Goal: Find specific page/section: Find specific page/section

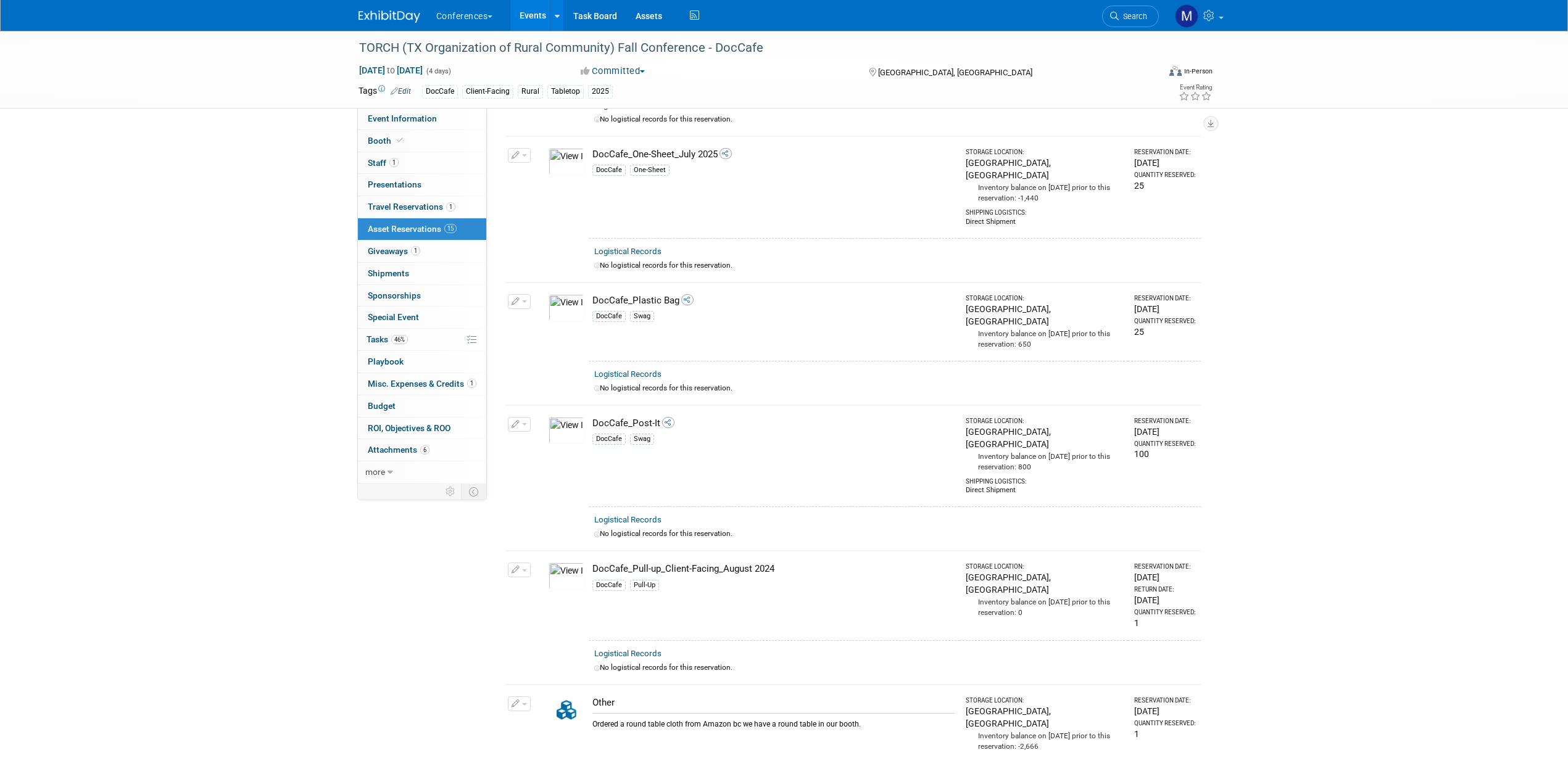
scroll to position [1089, 0]
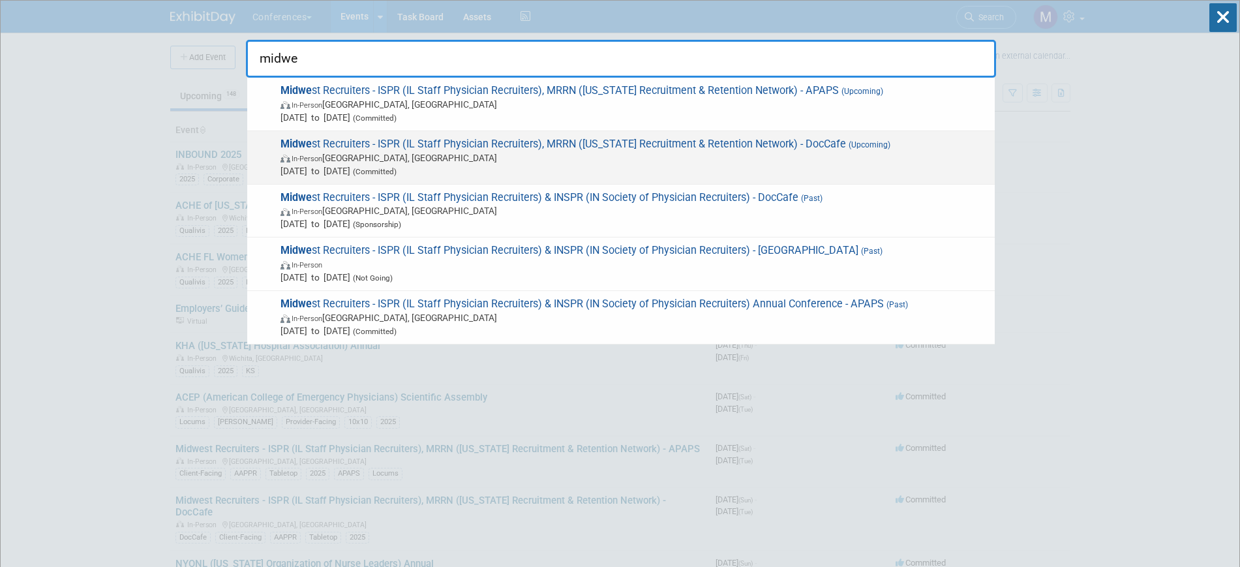
type input "midwe"
click at [433, 156] on span "In-Person [GEOGRAPHIC_DATA], [GEOGRAPHIC_DATA]" at bounding box center [635, 157] width 708 height 13
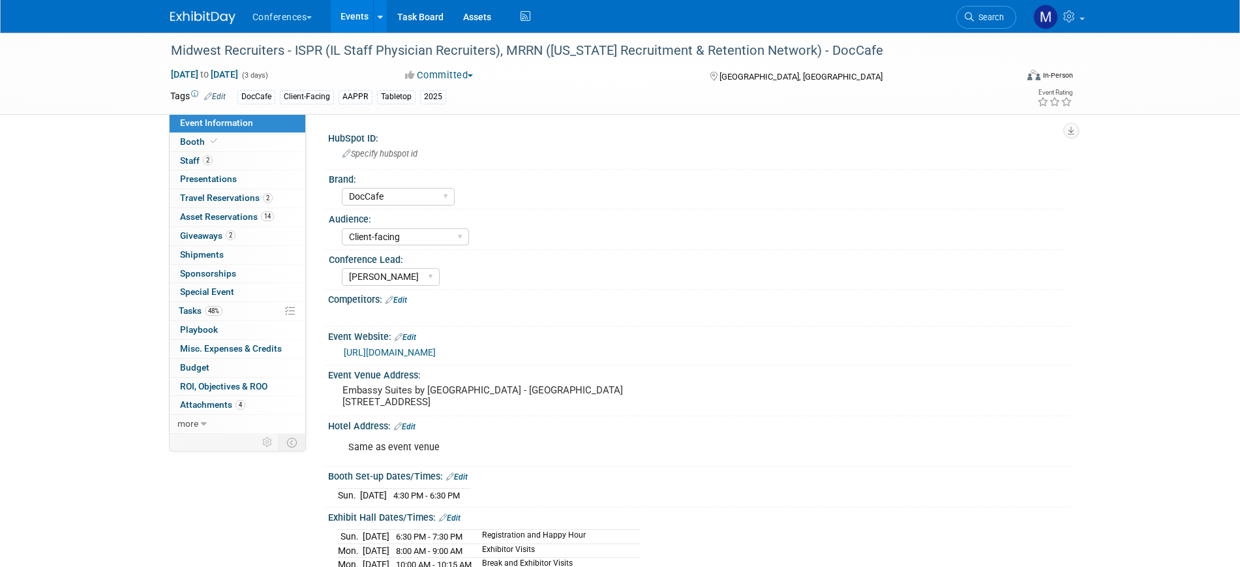
select select "DocCafe"
select select "Client-facing"
select select "[PERSON_NAME]"
click at [237, 307] on link "48% Tasks 48%" at bounding box center [238, 311] width 136 height 18
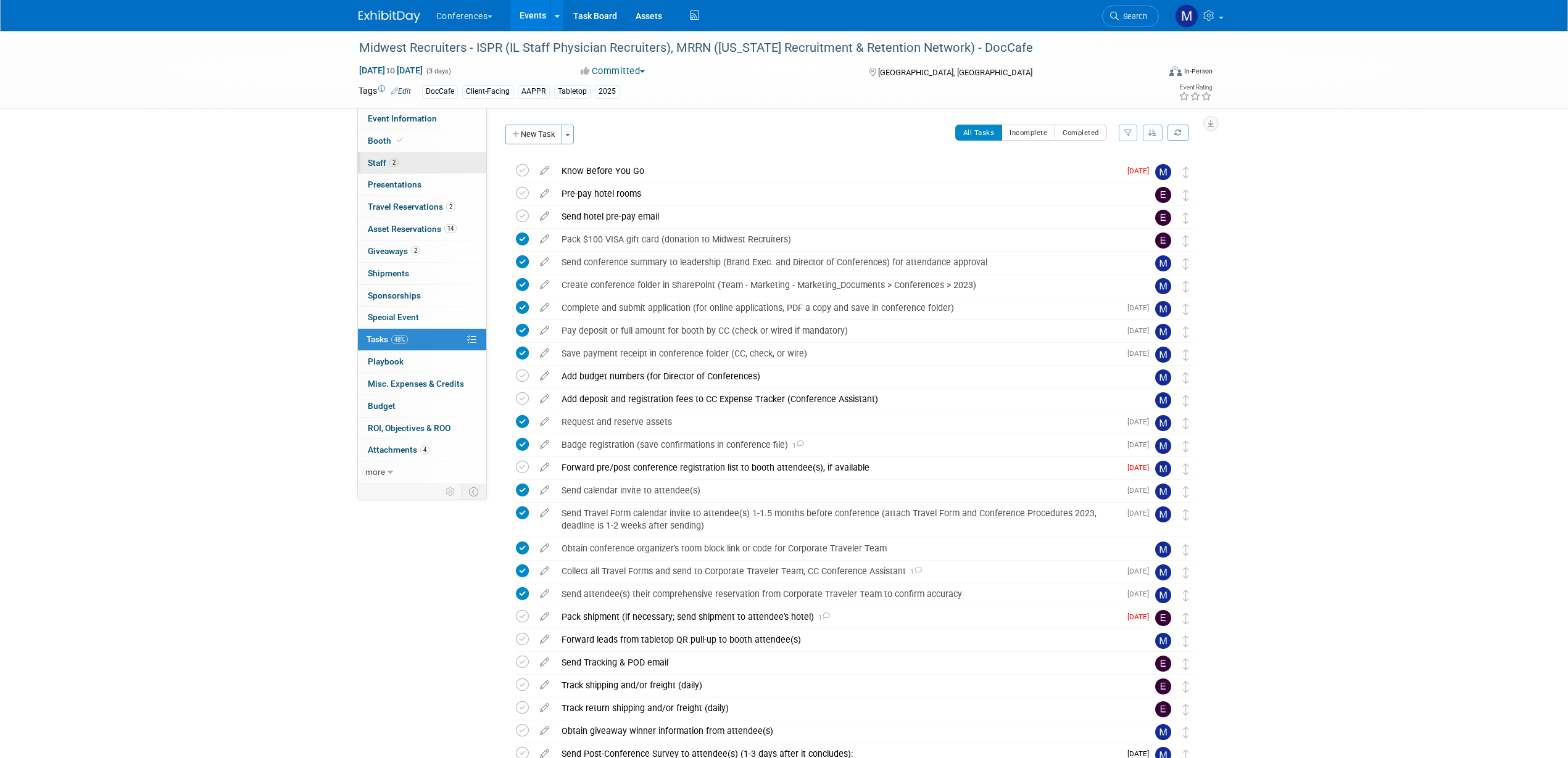
click at [392, 162] on span "2" at bounding box center [394, 163] width 9 height 9
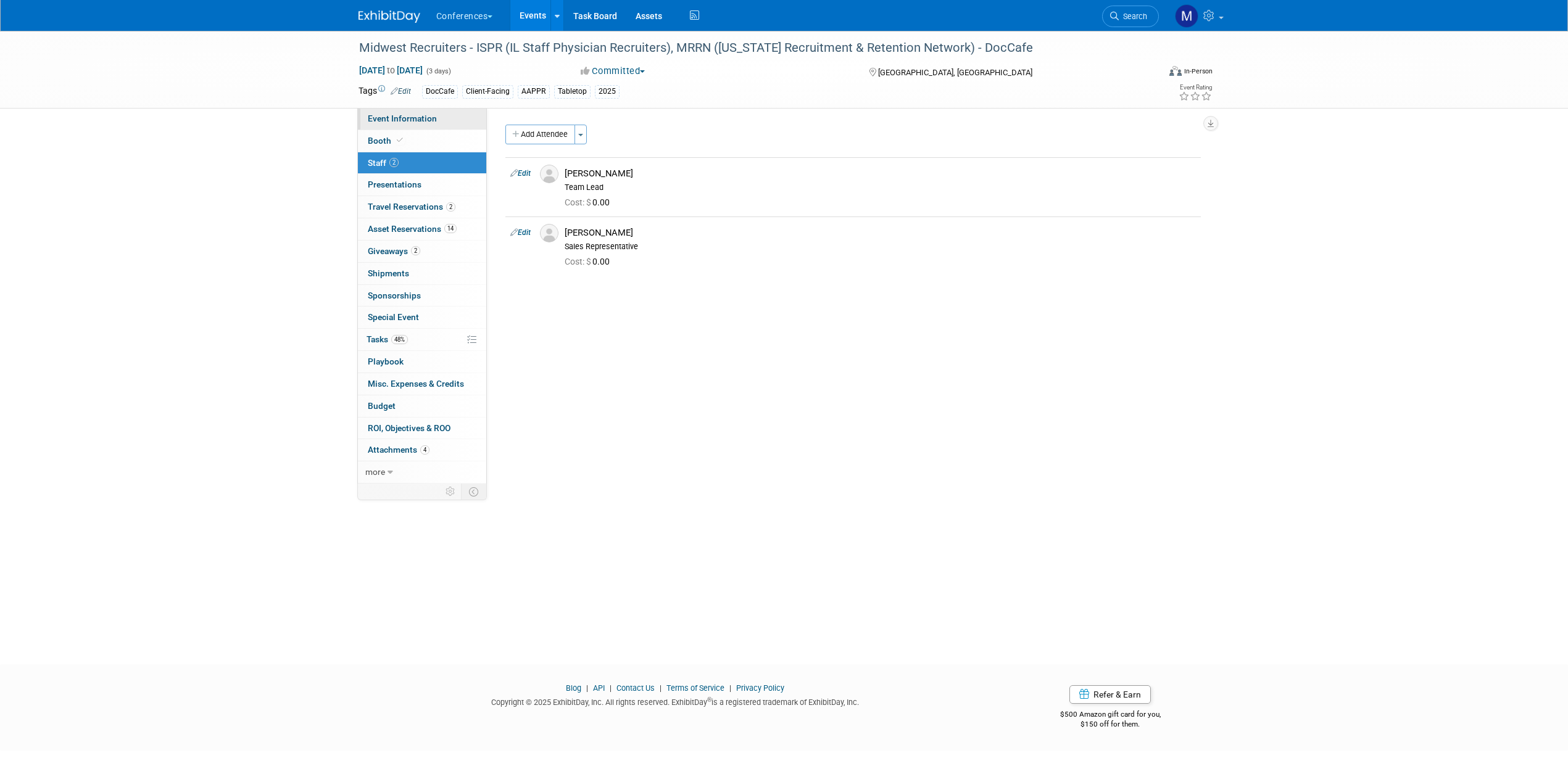
click at [385, 117] on span "Event Information" at bounding box center [402, 118] width 69 height 9
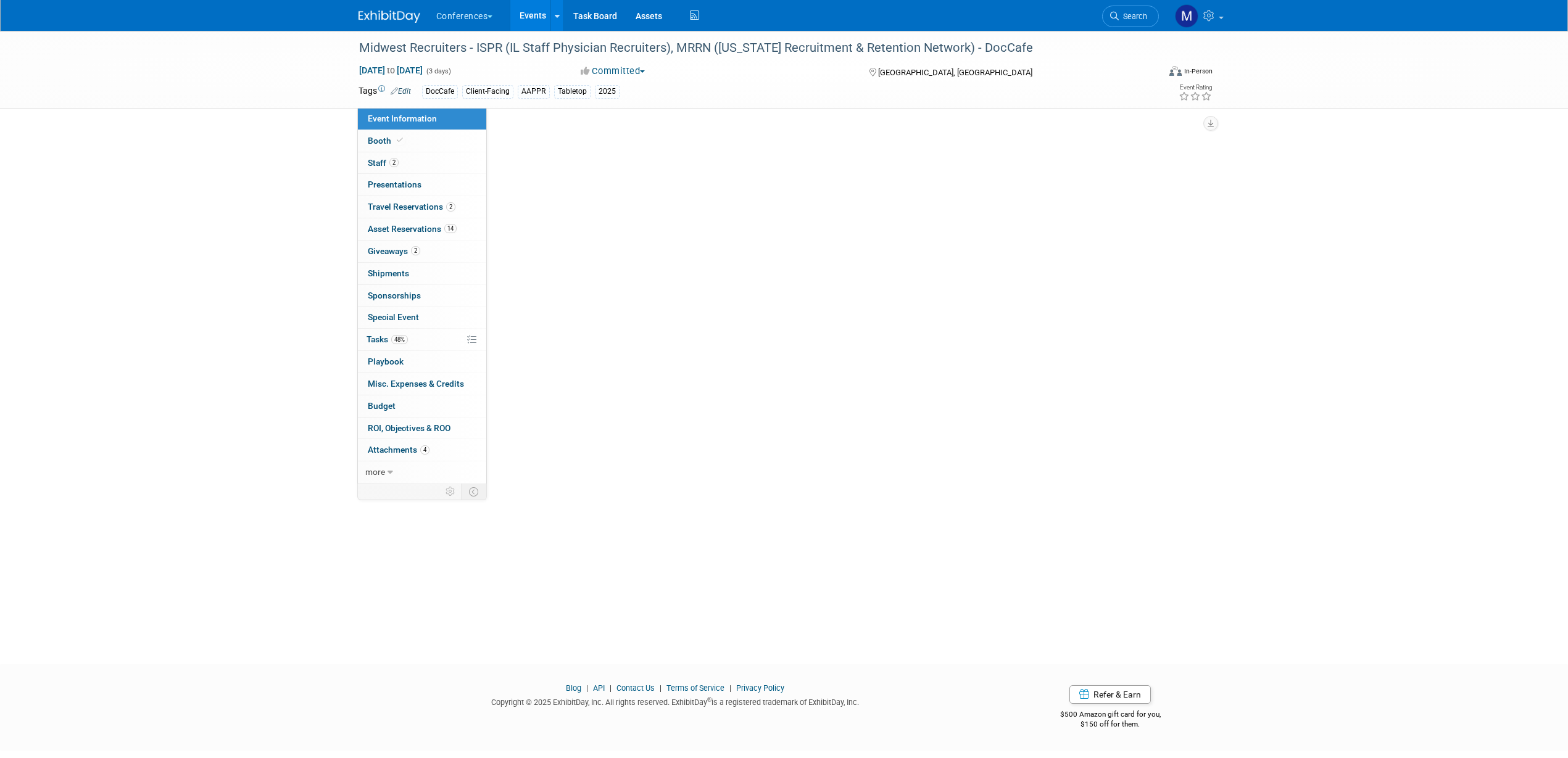
select select "DocCafe"
select select "Client-facing"
select select "Marygrace"
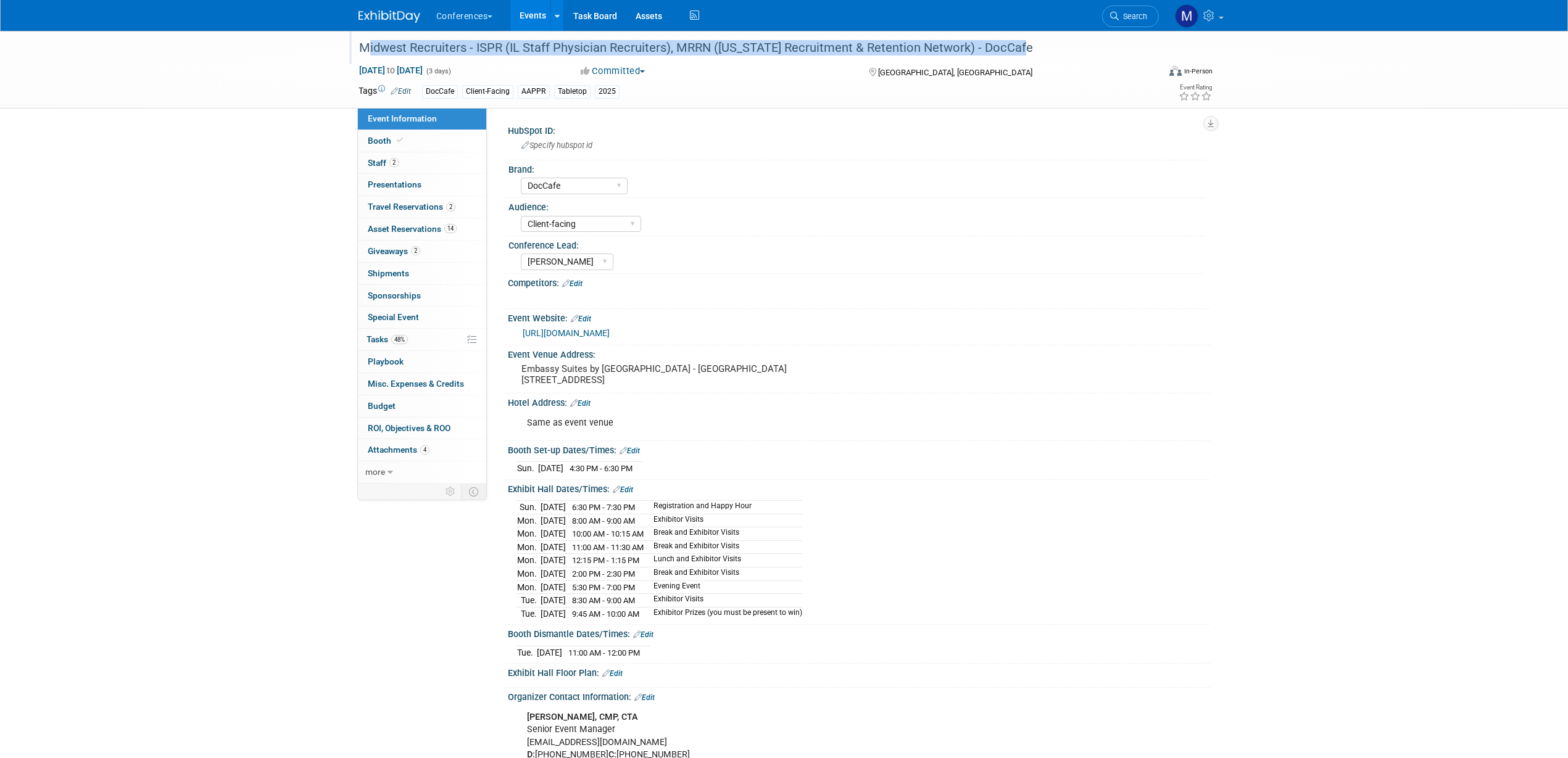
drag, startPoint x: 361, startPoint y: 46, endPoint x: 1061, endPoint y: 46, distance: 700.0
click at [1061, 46] on div "Midwest Recruiters - ISPR (IL Staff Physician Recruiters), MRRN ([US_STATE] Rec…" at bounding box center [747, 47] width 786 height 22
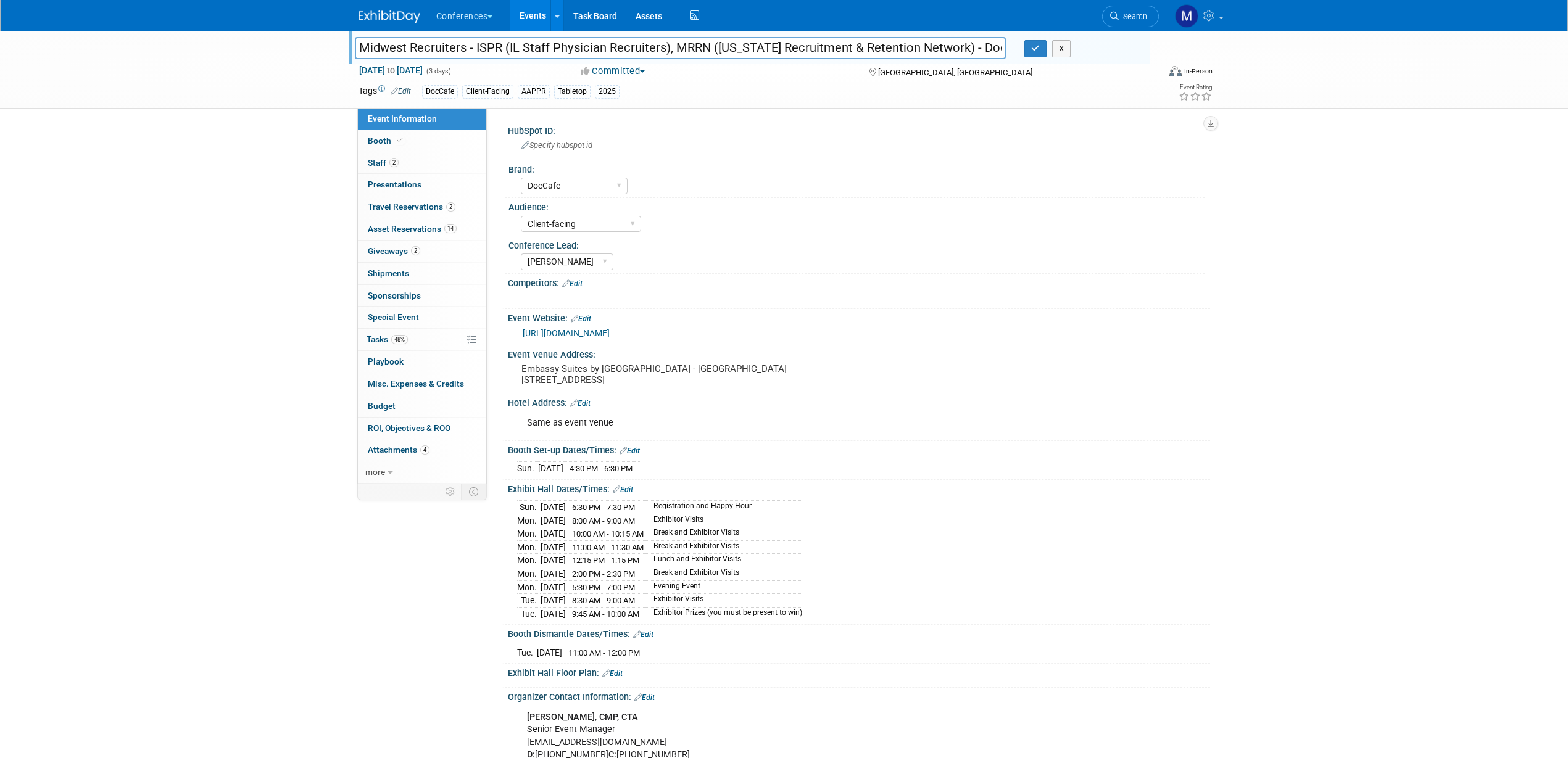
click at [371, 49] on input "Midwest Recruiters - ISPR (IL Staff Physician Recruiters), MRRN ([US_STATE] Rec…" at bounding box center [680, 47] width 652 height 22
drag, startPoint x: 358, startPoint y: 46, endPoint x: 1057, endPoint y: 54, distance: 699.0
click at [1057, 54] on div "Midwest Recruiters - ISPR (IL Staff Physician Recruiters), MRRN (Michigan Recru…" at bounding box center [747, 49] width 804 height 19
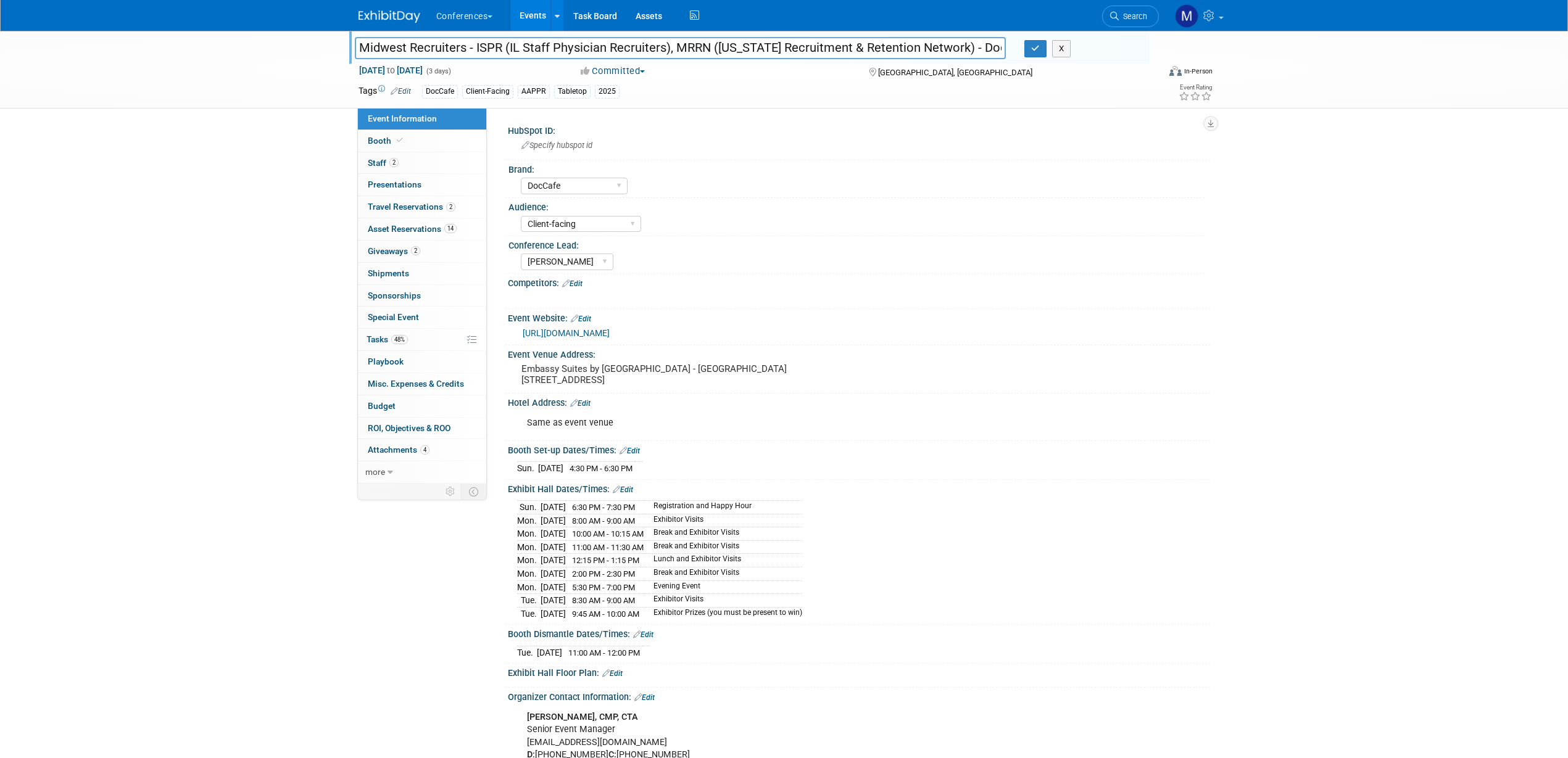
click at [598, 331] on link "https://aappr.org/regional-events/" at bounding box center [566, 333] width 87 height 9
click at [406, 159] on link "2 Staff 2" at bounding box center [422, 163] width 129 height 22
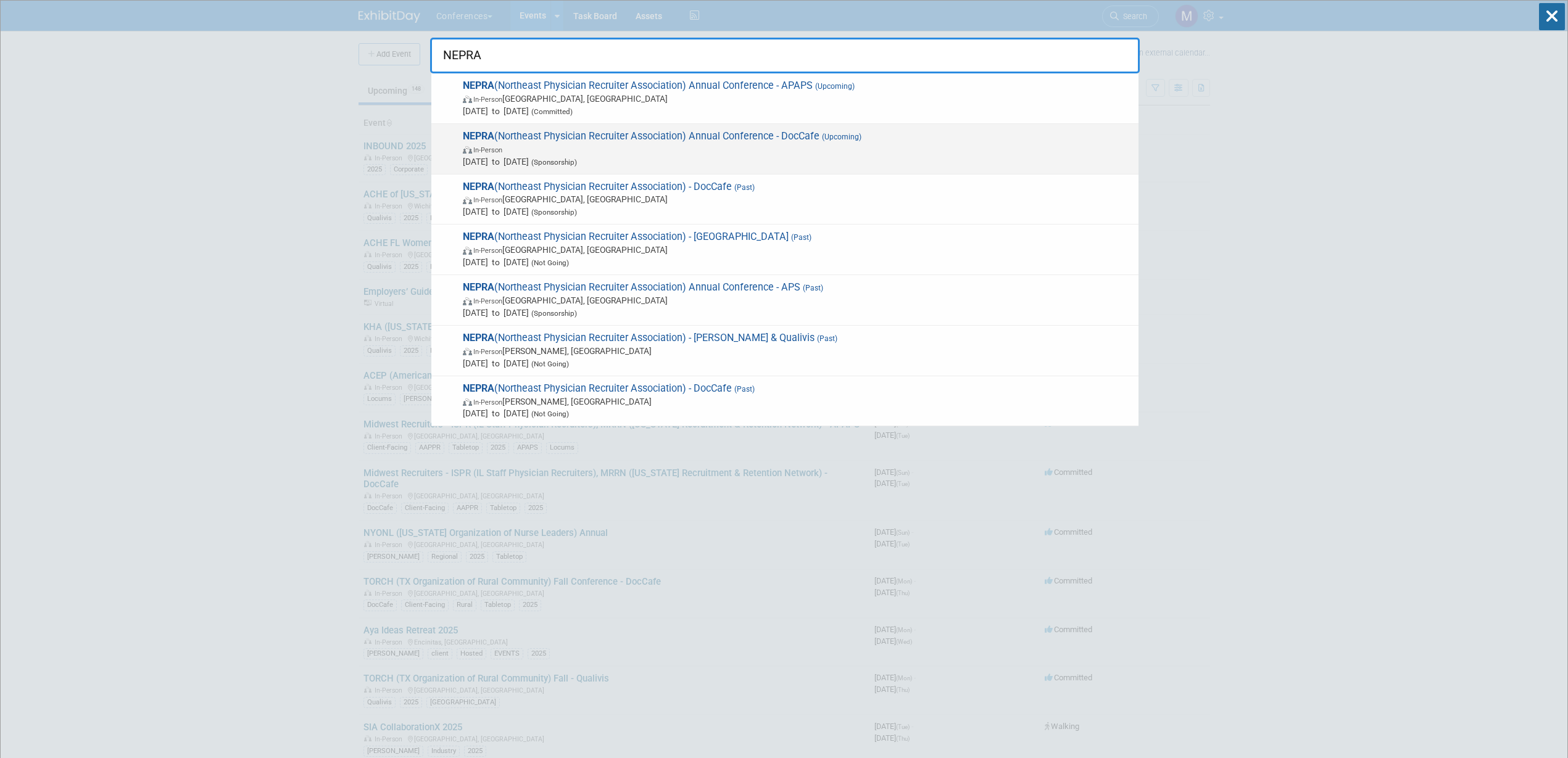
type input "NEPRA"
click at [703, 138] on span "NEPRA (Northeast Physician Recruiter Association) Annual Conference - DocCafe (…" at bounding box center [795, 149] width 673 height 38
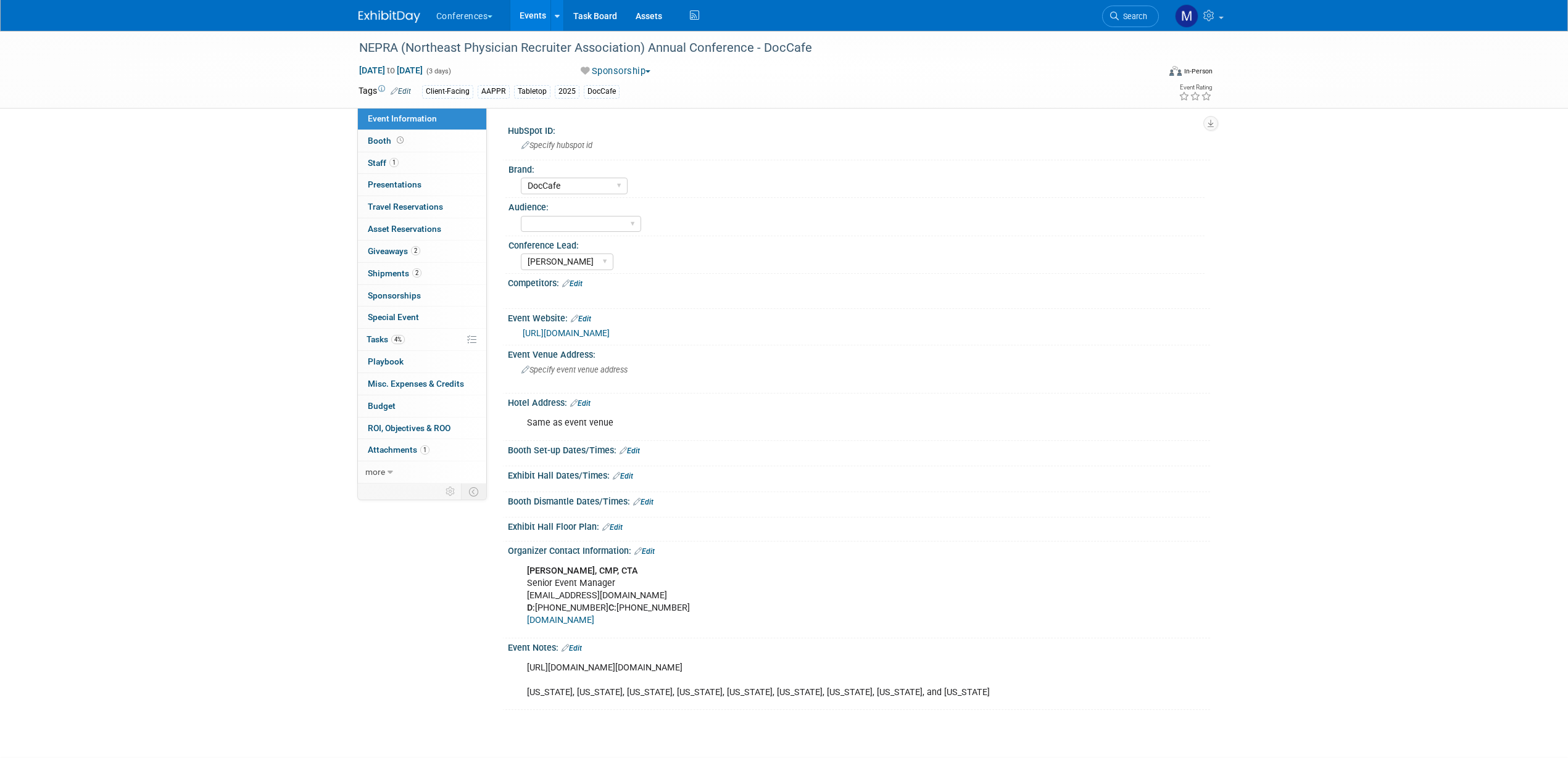
select select "DocCafe"
select select "[PERSON_NAME]"
click at [411, 301] on link "0 Sponsorships 0" at bounding box center [422, 295] width 129 height 22
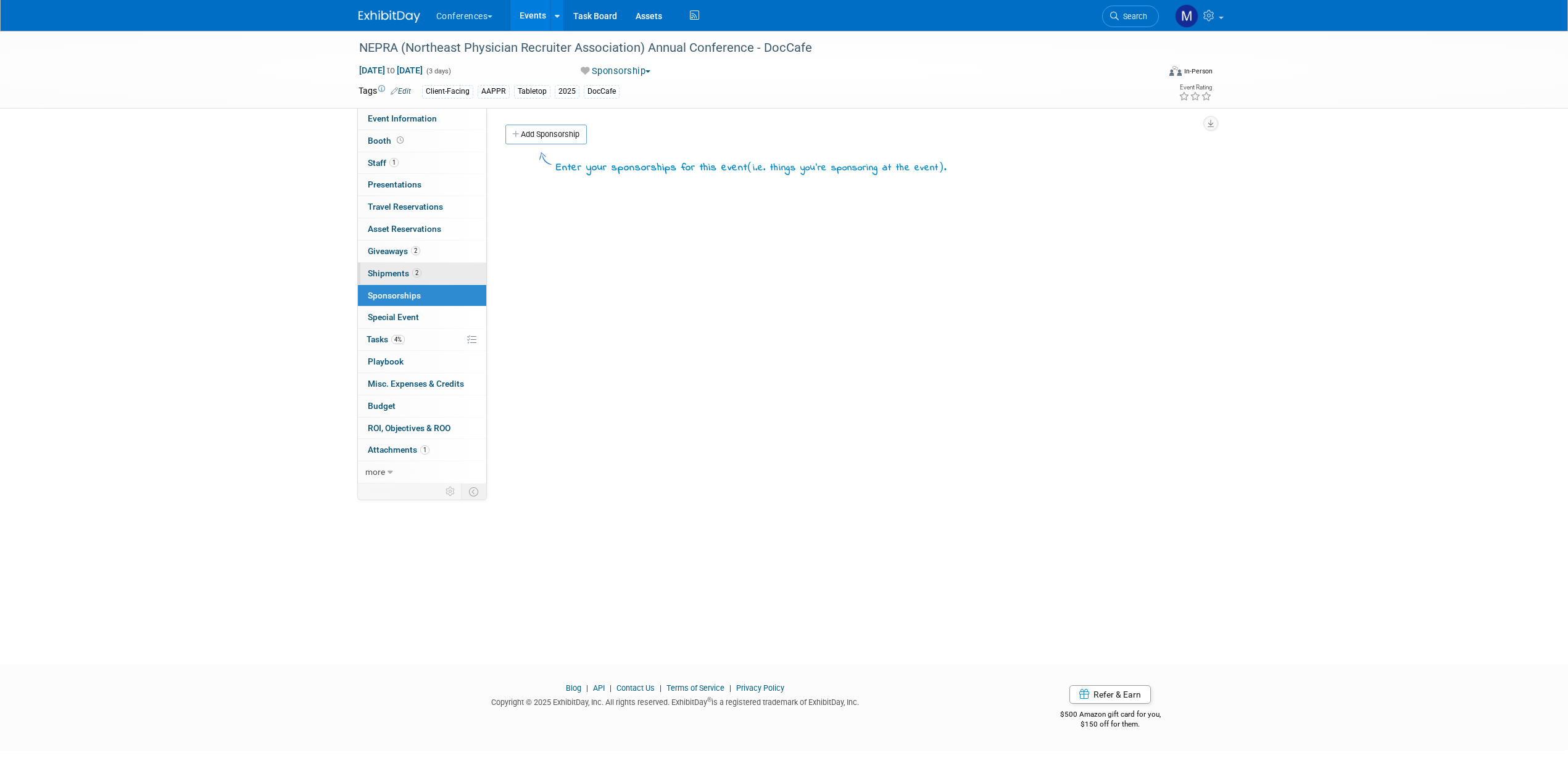
click at [416, 272] on span "2" at bounding box center [417, 273] width 9 height 9
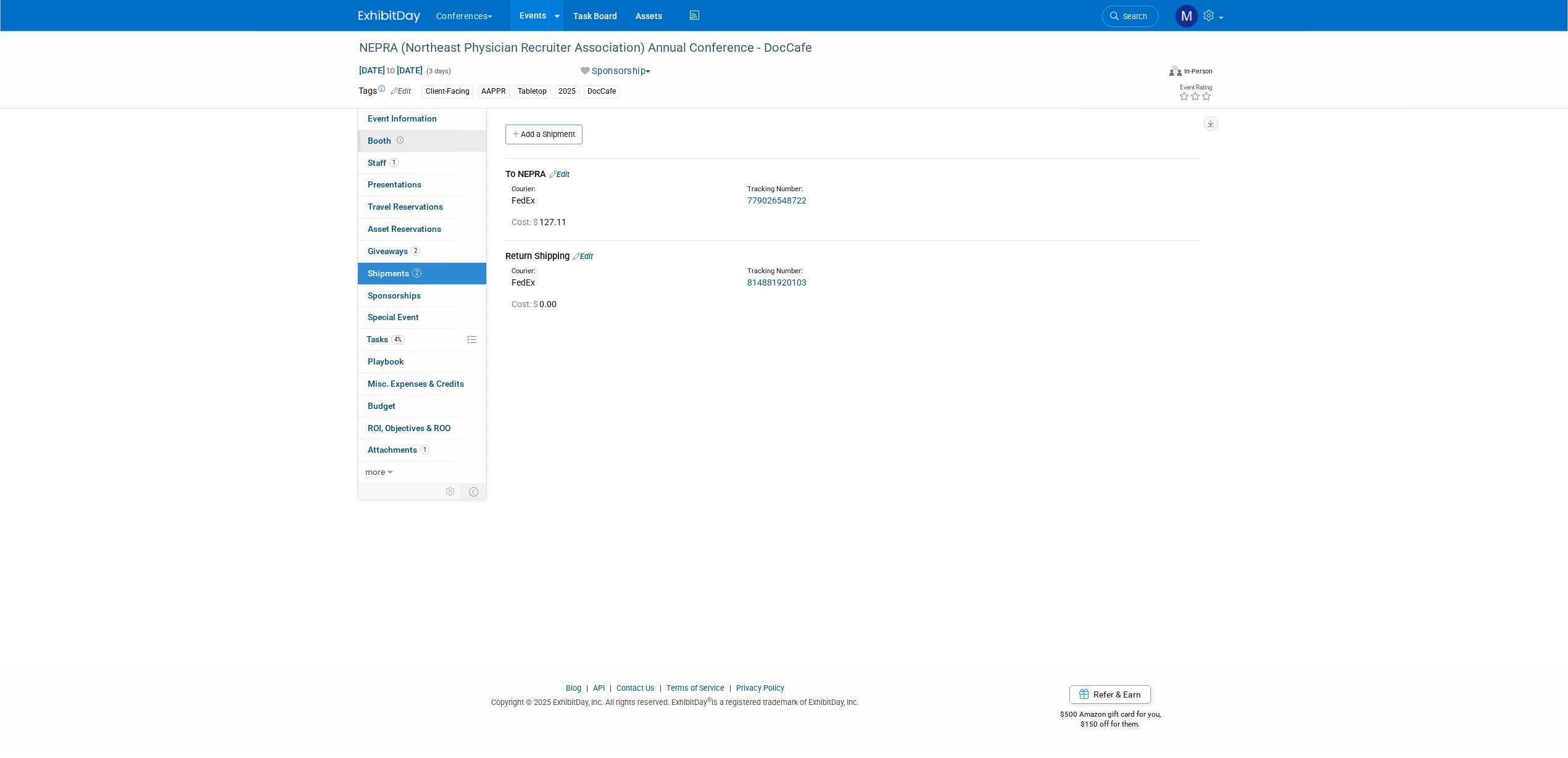
click at [461, 146] on link "Booth" at bounding box center [422, 141] width 129 height 22
select select "6' tabletop"
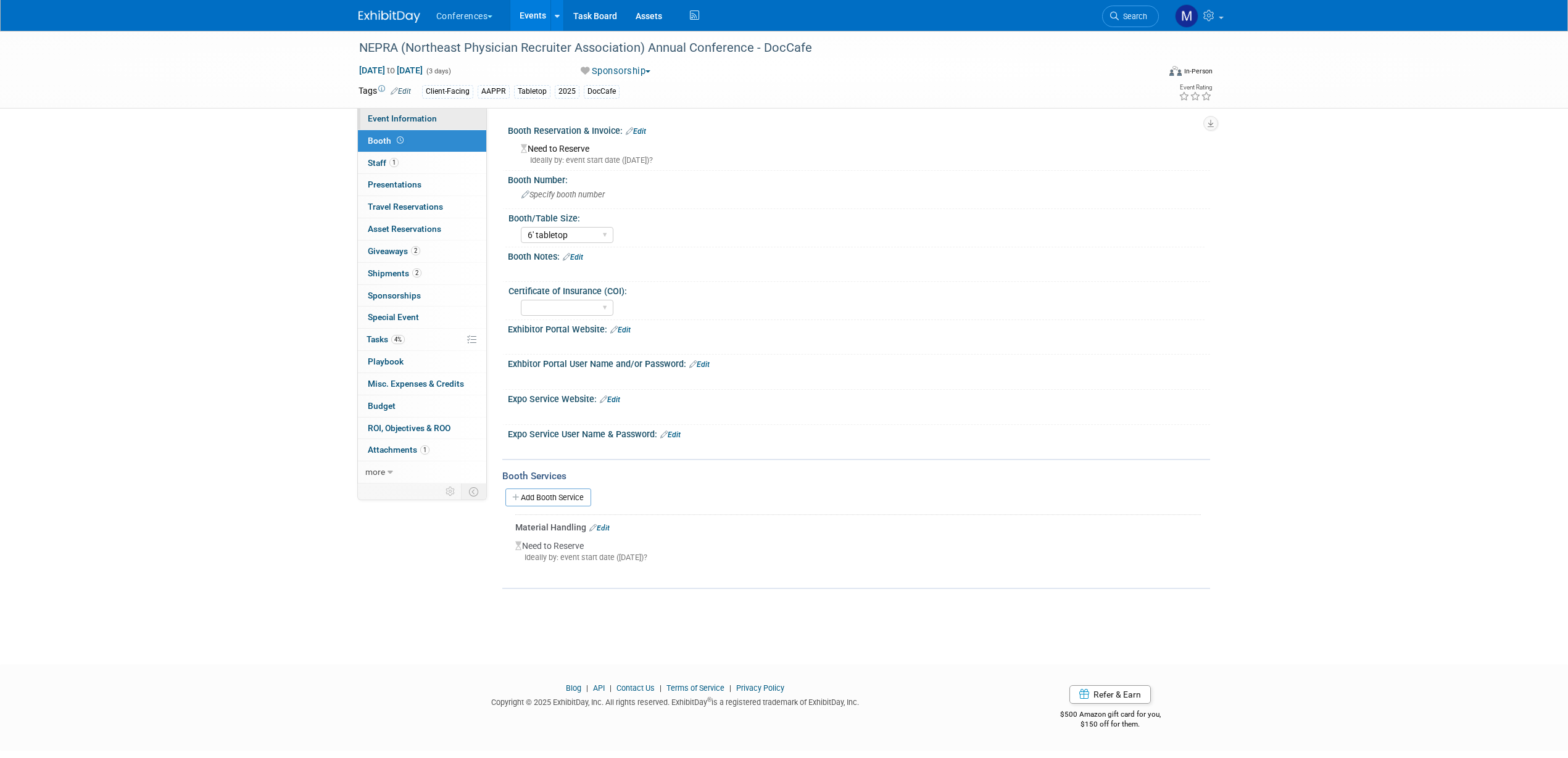
click at [451, 111] on link "Event Information" at bounding box center [422, 118] width 129 height 22
select select "DocCafe"
select select "[PERSON_NAME]"
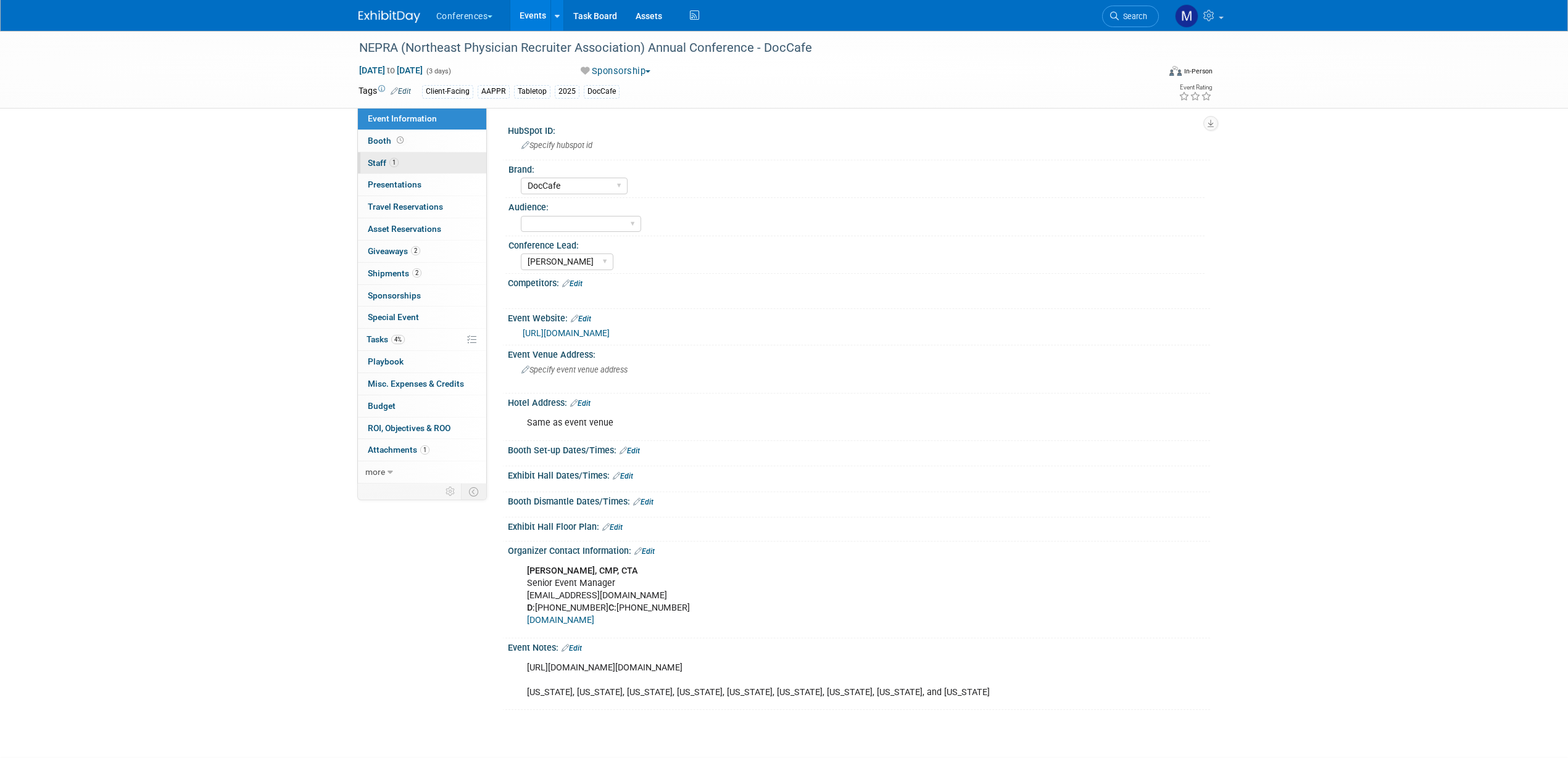
click at [421, 162] on link "1 Staff 1" at bounding box center [422, 163] width 129 height 22
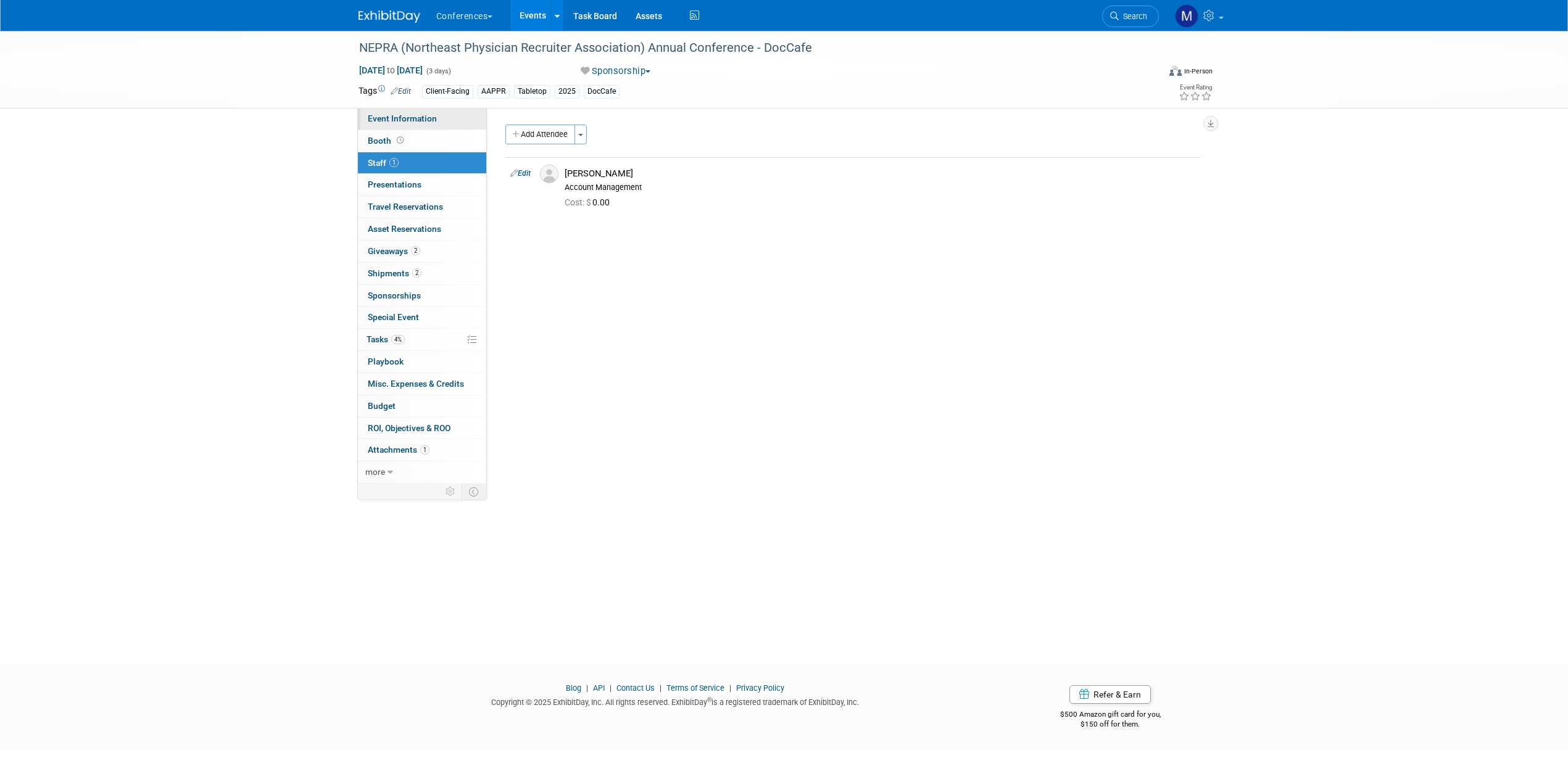
click at [416, 122] on span "Event Information" at bounding box center [402, 118] width 69 height 9
select select "DocCafe"
select select "[PERSON_NAME]"
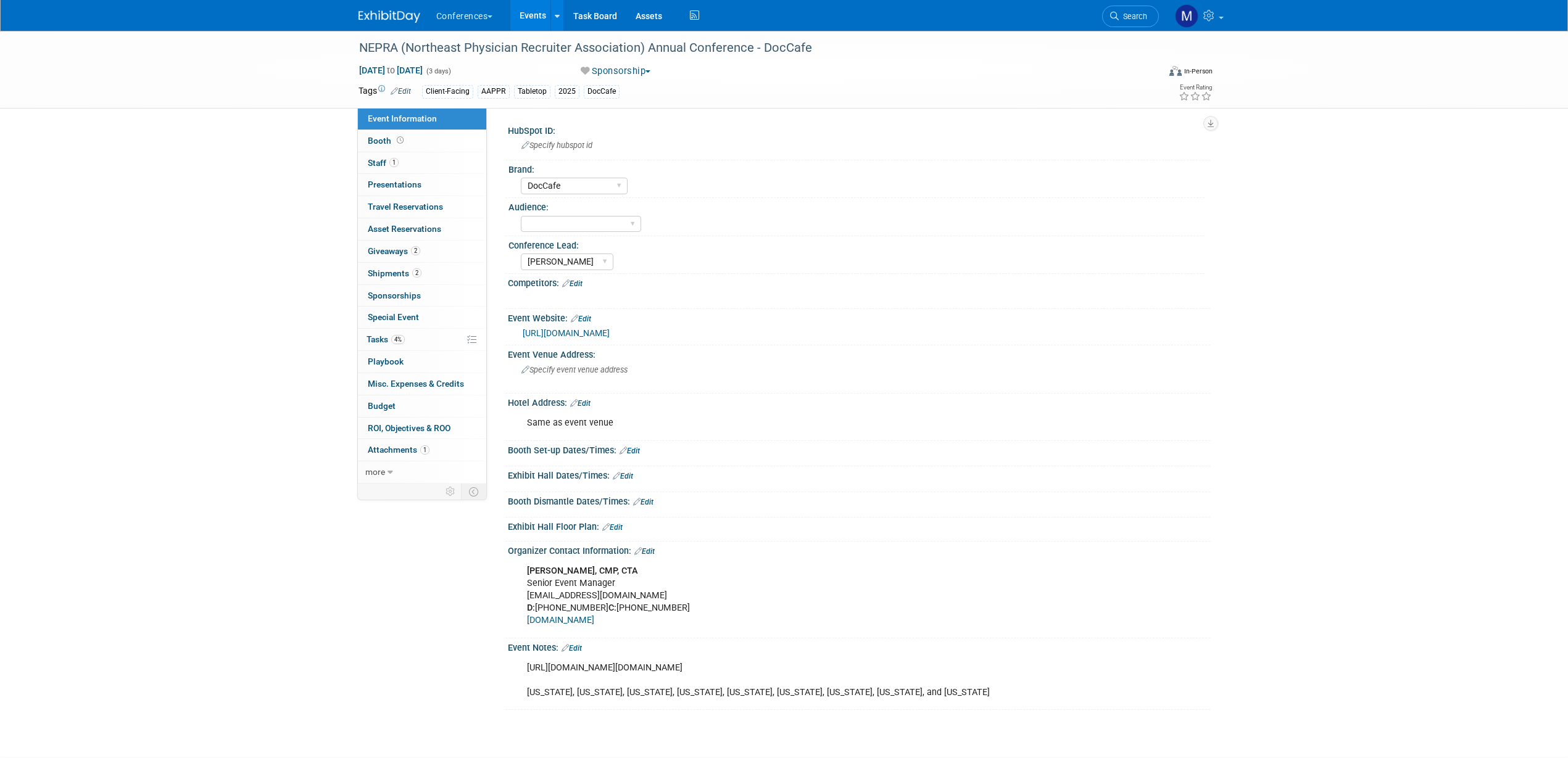
click at [561, 333] on link "https://aappr.org/regional-events/" at bounding box center [566, 333] width 87 height 9
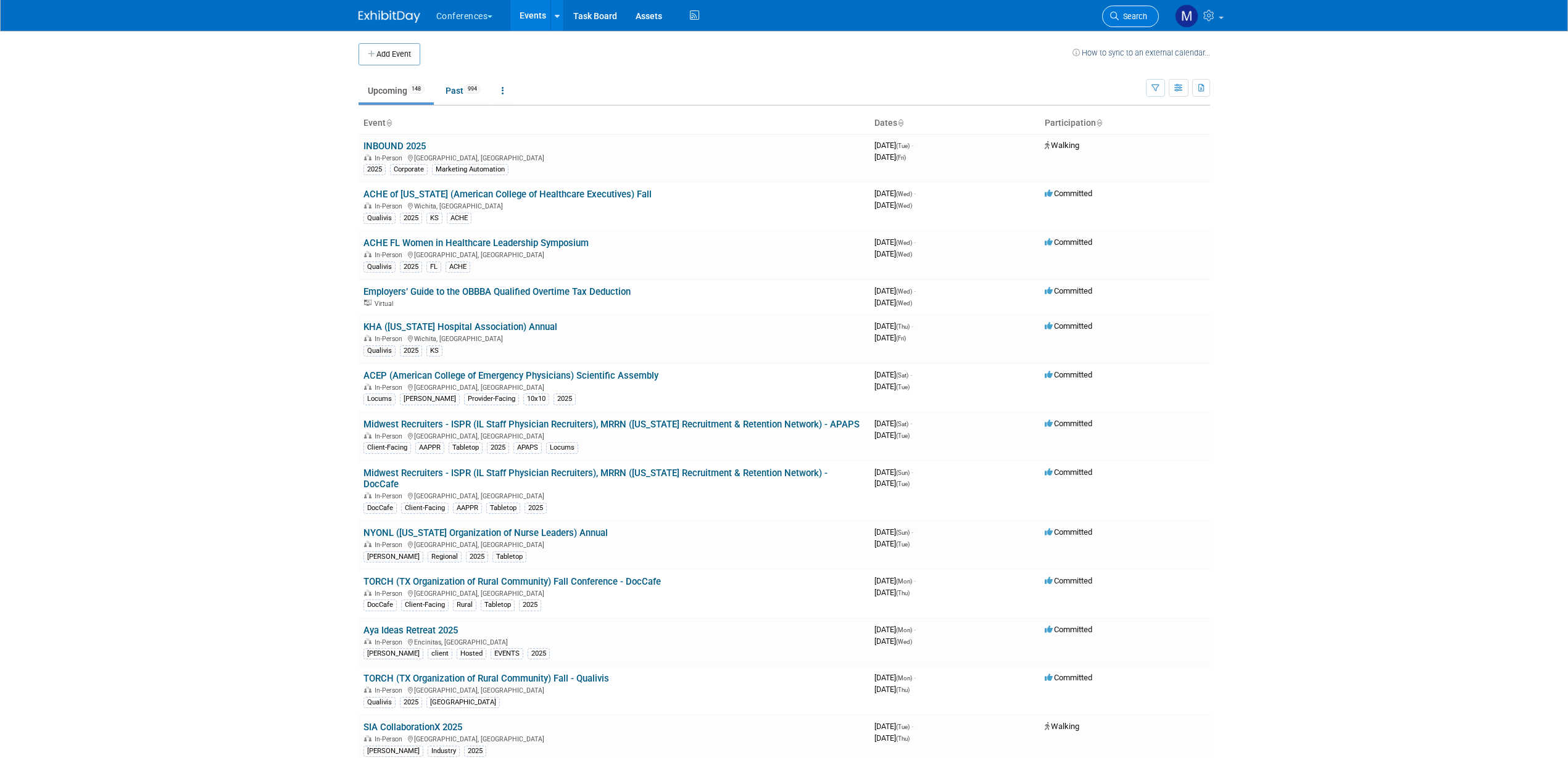
click at [1122, 22] on link "Search" at bounding box center [1130, 16] width 57 height 22
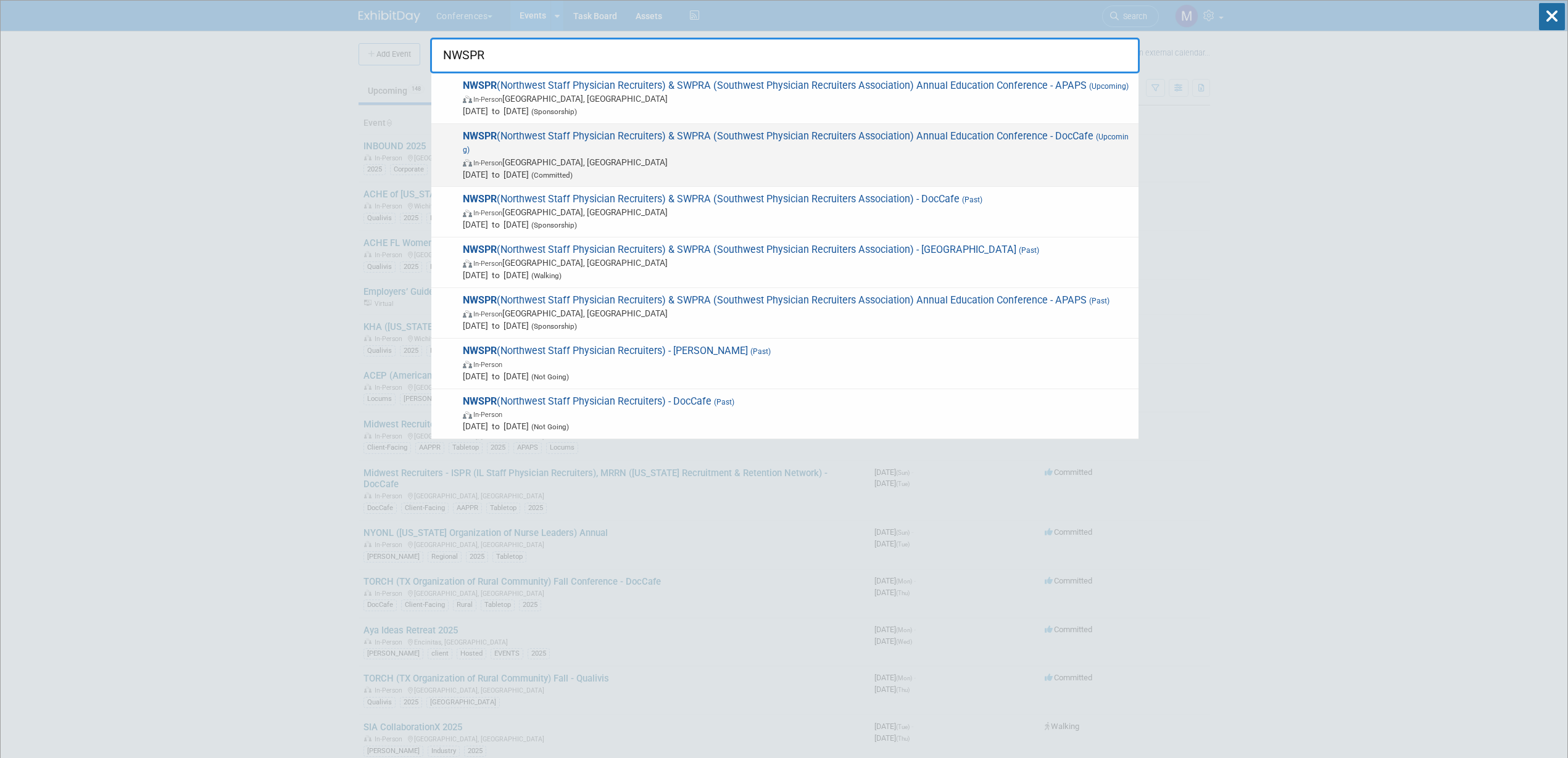
type input "NWSPR"
click at [905, 130] on span "NWSPR (Northwest Staff Physician Recruiters) & SWPRA (Southwest Physician Recru…" at bounding box center [795, 156] width 673 height 51
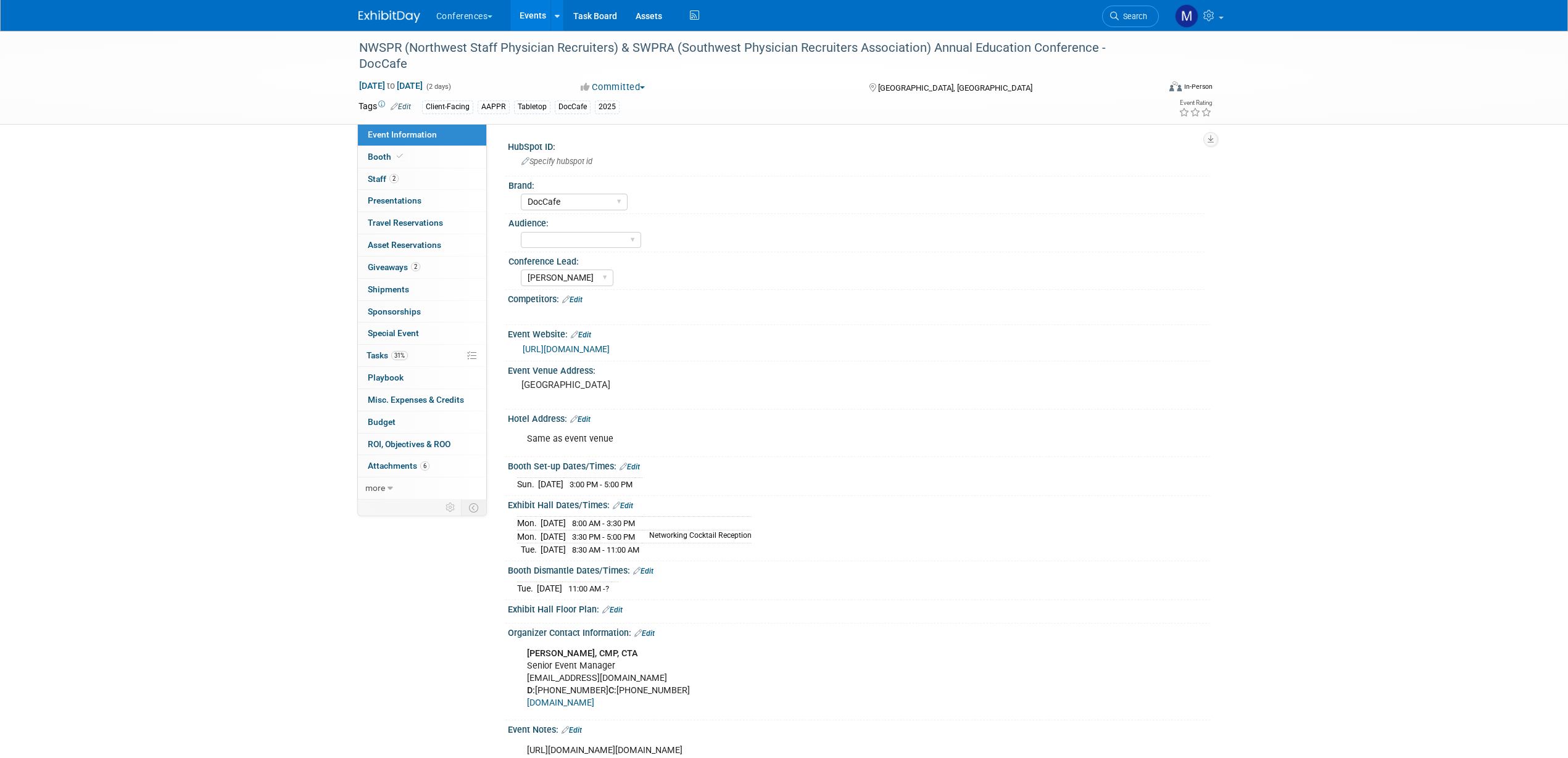
select select "DocCafe"
select select "Marygrace"
click at [378, 179] on span "Staff 2" at bounding box center [383, 179] width 31 height 9
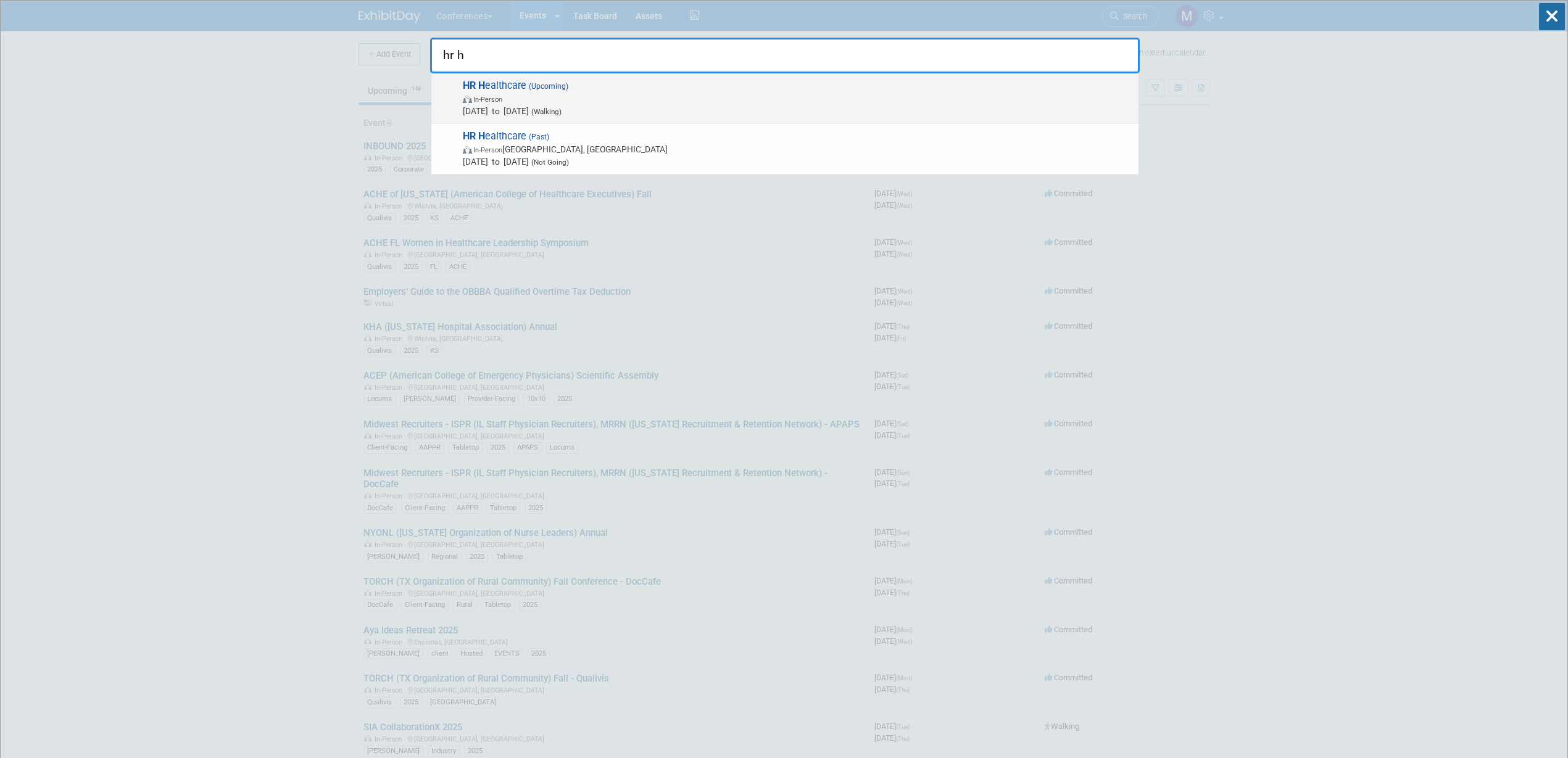
type input "hr h"
click at [525, 95] on span "In-Person" at bounding box center [797, 98] width 670 height 12
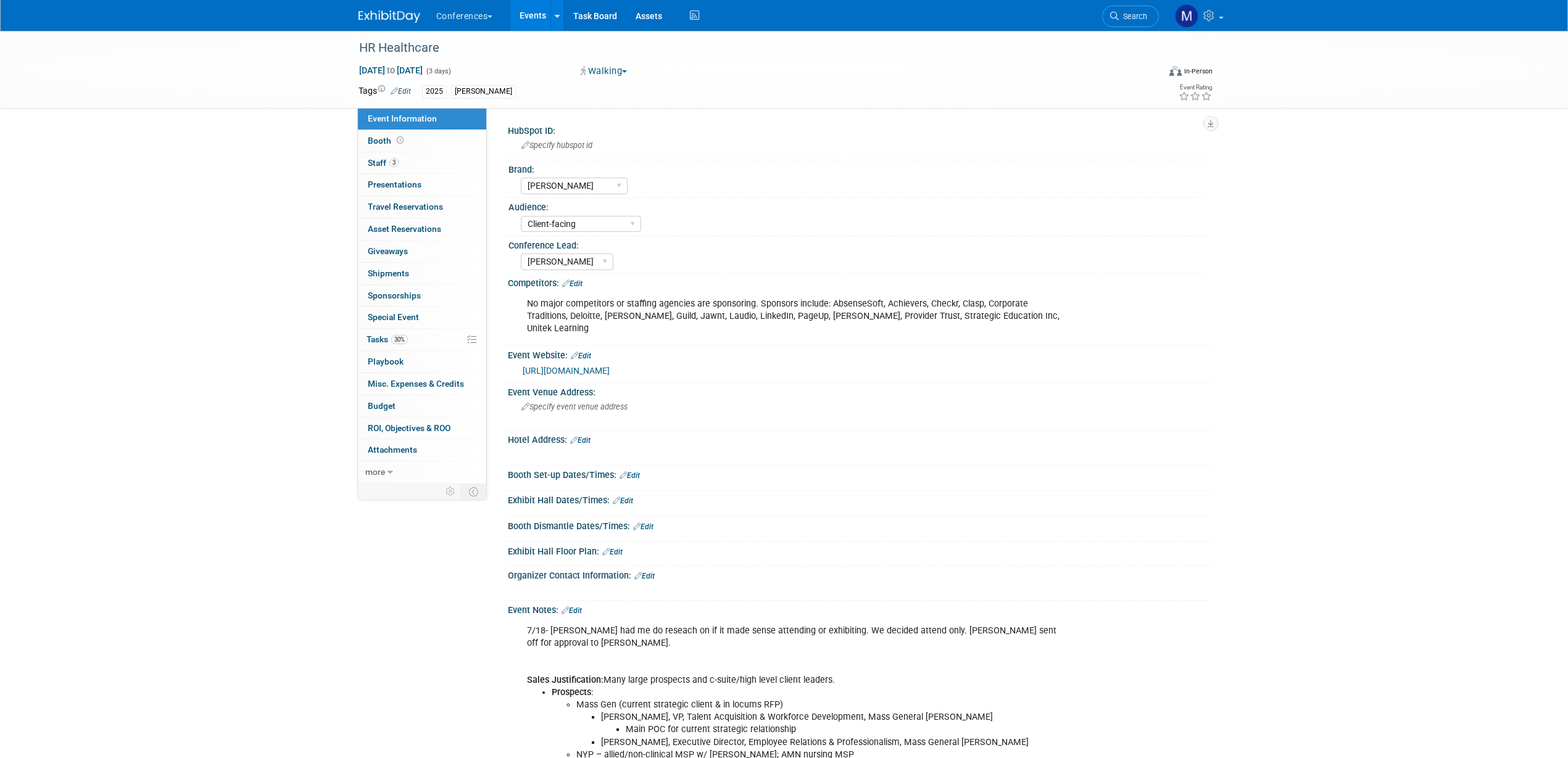
select select "[PERSON_NAME]"
select select "Client-facing"
select select "[PERSON_NAME]"
click at [610, 366] on link "[URL][DOMAIN_NAME]" at bounding box center [566, 370] width 87 height 9
click at [579, 383] on div "Event Venue Address:" at bounding box center [859, 390] width 703 height 15
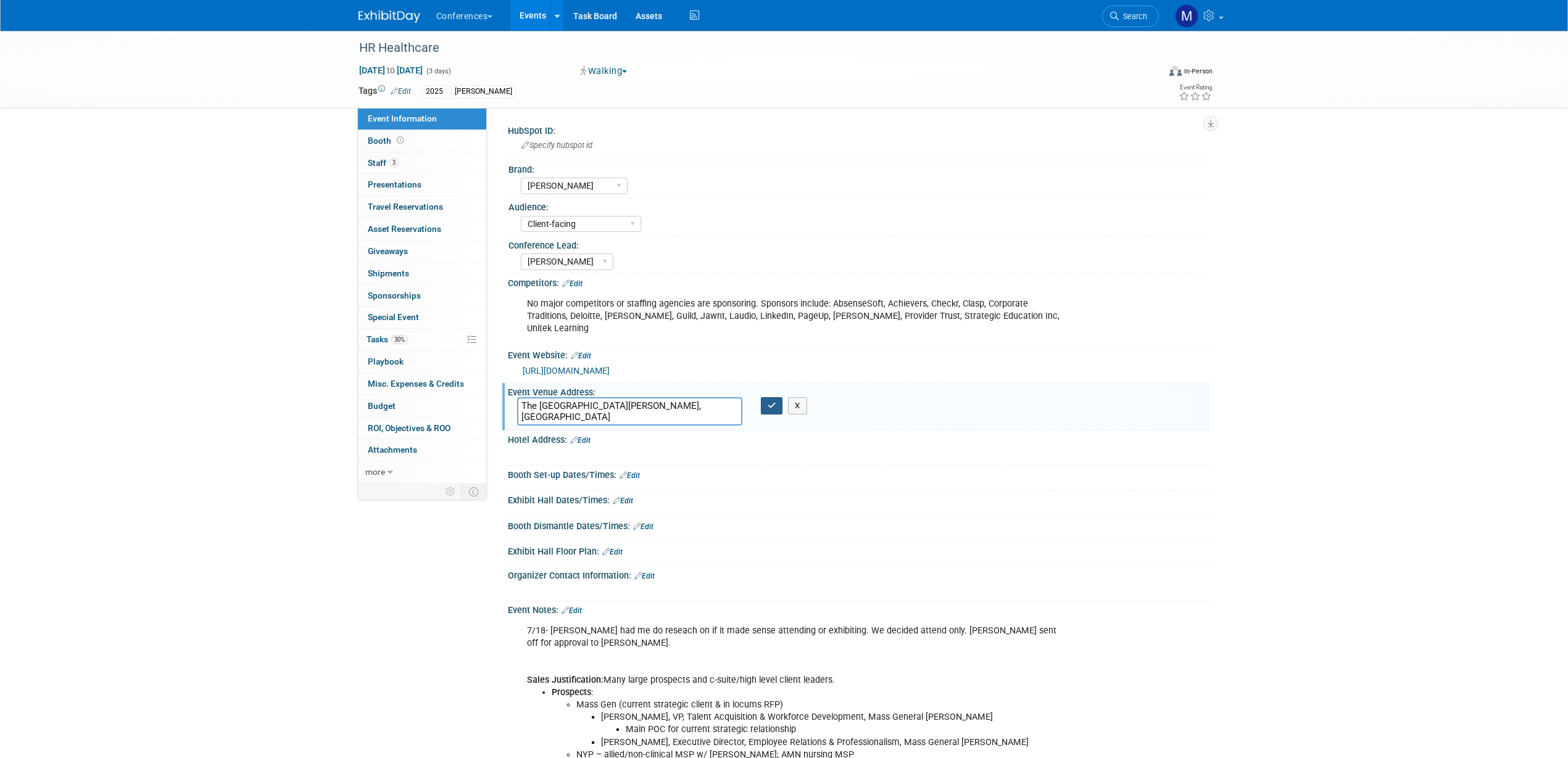
type textarea "The [GEOGRAPHIC_DATA][PERSON_NAME], [GEOGRAPHIC_DATA]"
click at [768, 400] on button "button" at bounding box center [772, 405] width 22 height 17
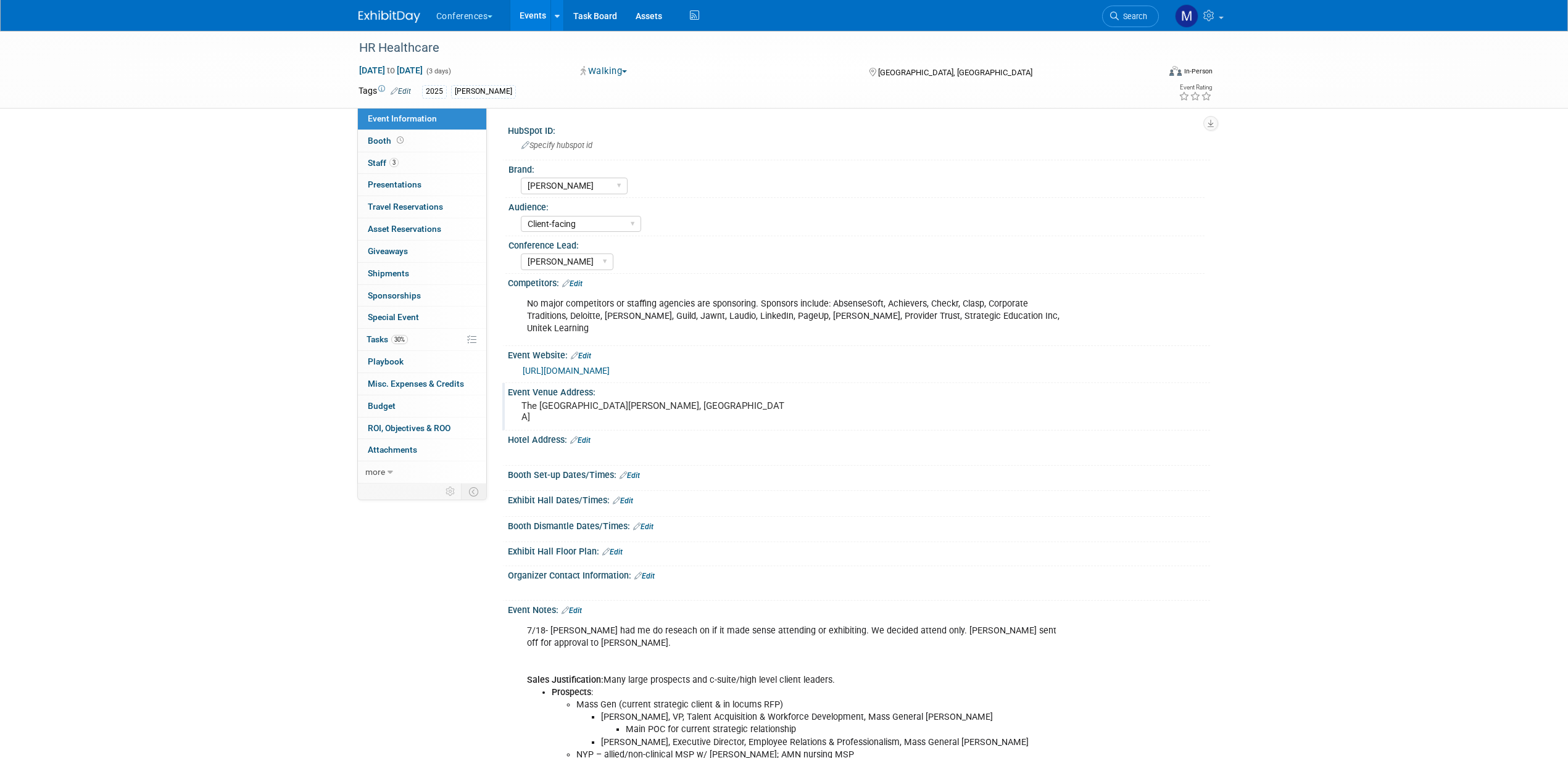
click at [587, 436] on link "Edit" at bounding box center [581, 439] width 21 height 9
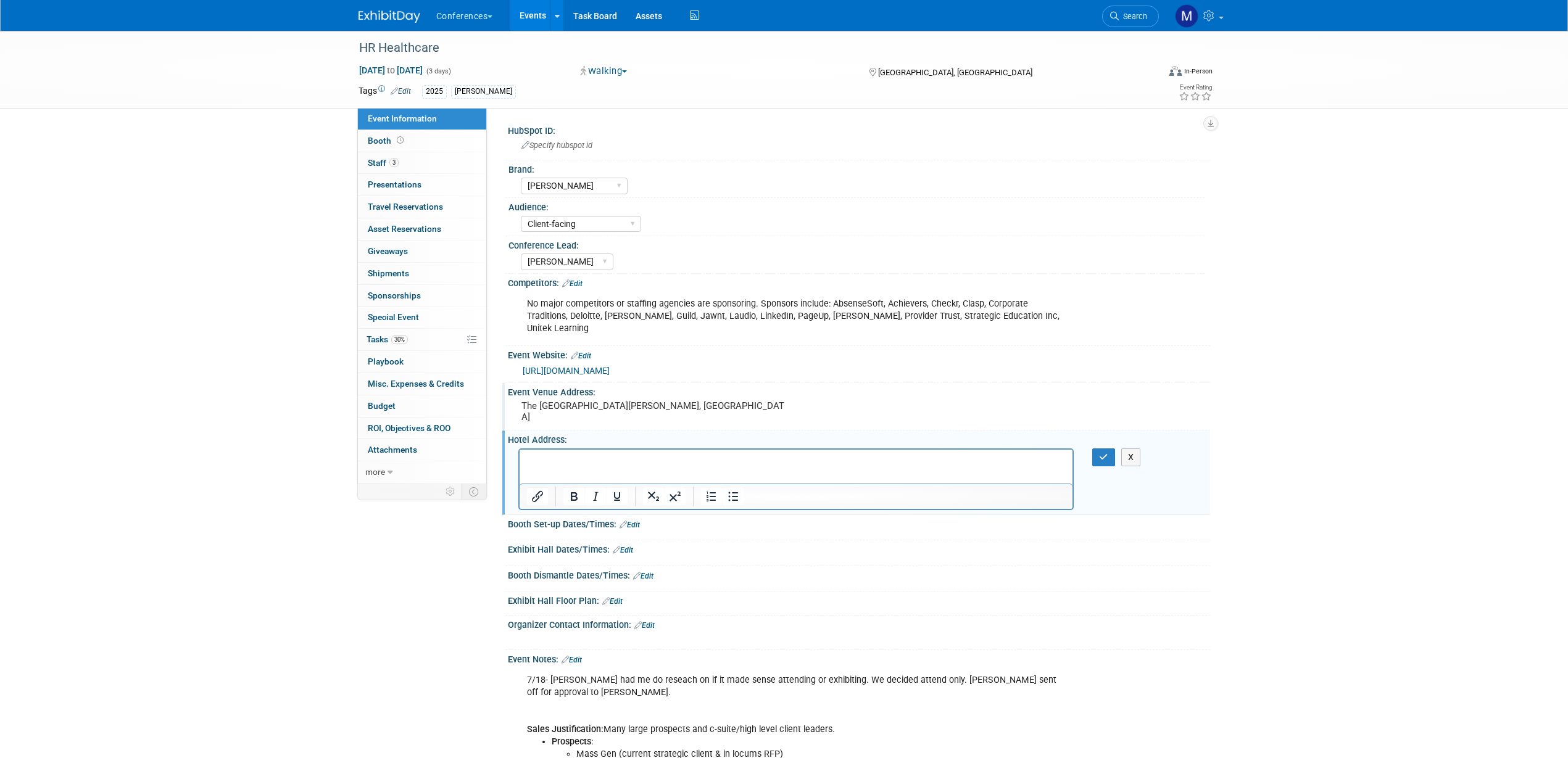
click at [561, 463] on p "Rich Text Area. Press ALT-0 for help." at bounding box center [796, 459] width 539 height 12
click at [564, 464] on p "Address : [STREET_ADDRESS]" at bounding box center [796, 459] width 539 height 12
click at [1100, 453] on icon "button" at bounding box center [1104, 457] width 9 height 9
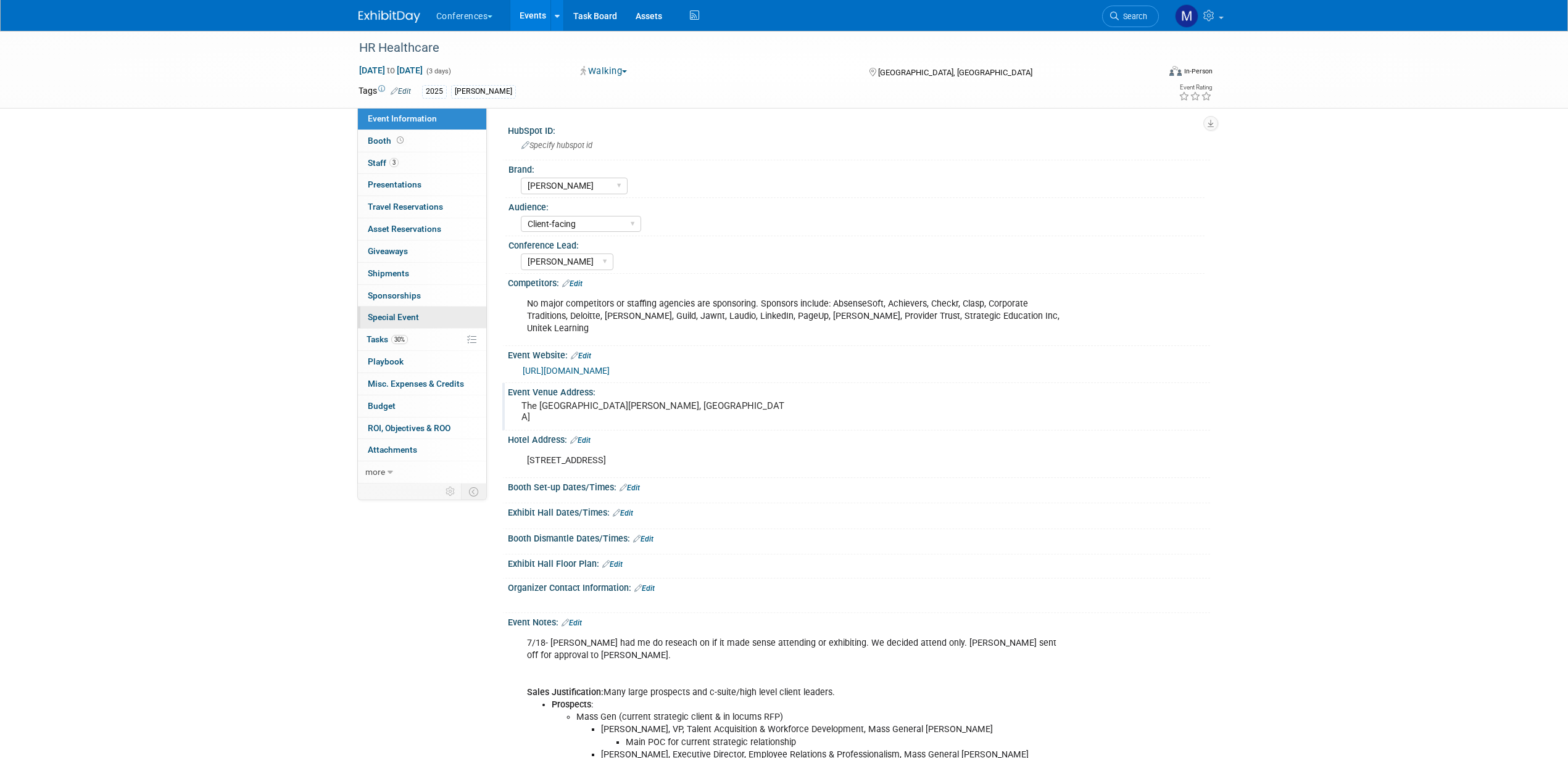
click at [400, 315] on span "Special Event" at bounding box center [393, 317] width 51 height 9
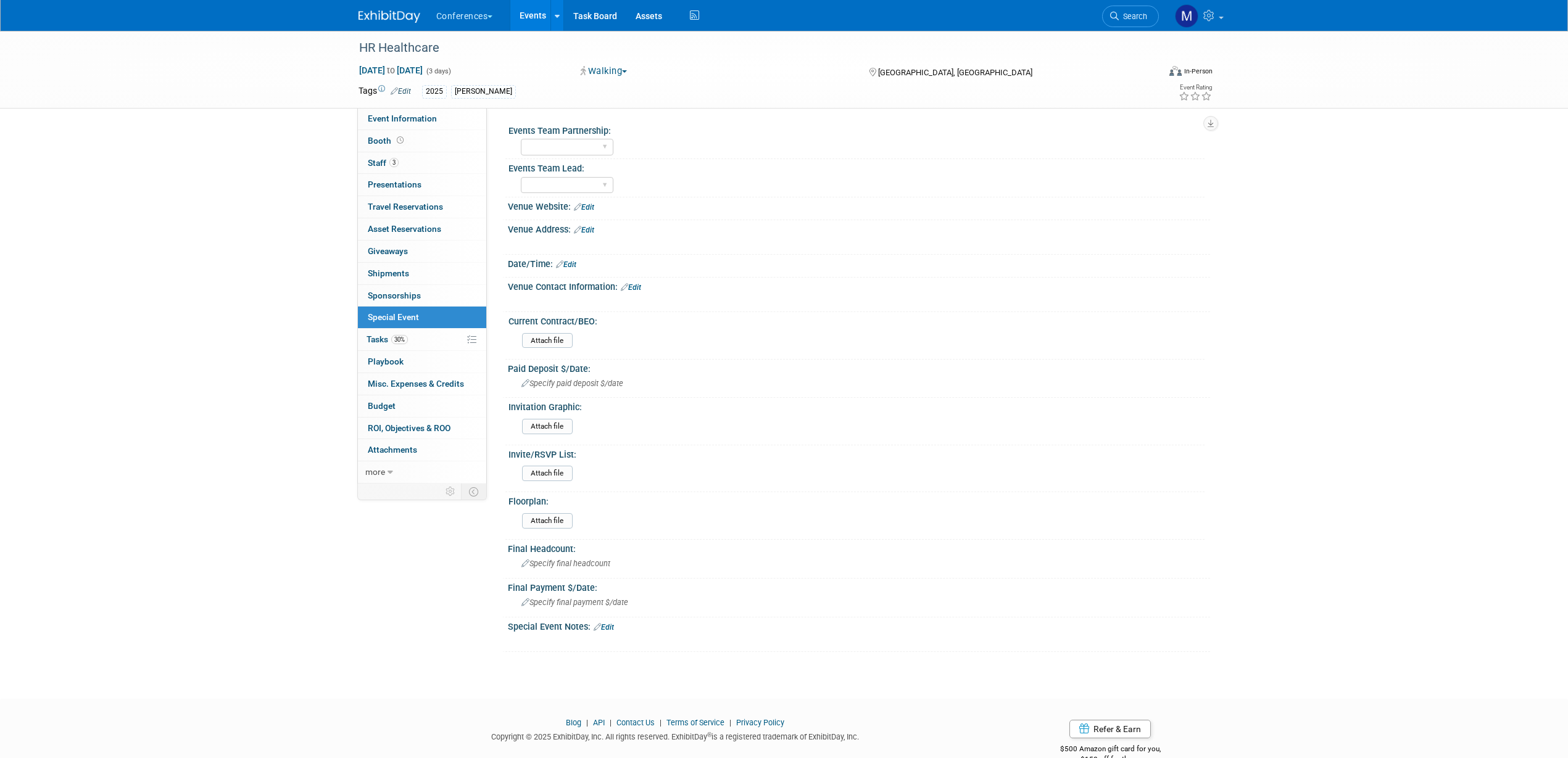
click at [610, 627] on link "Edit" at bounding box center [604, 627] width 21 height 9
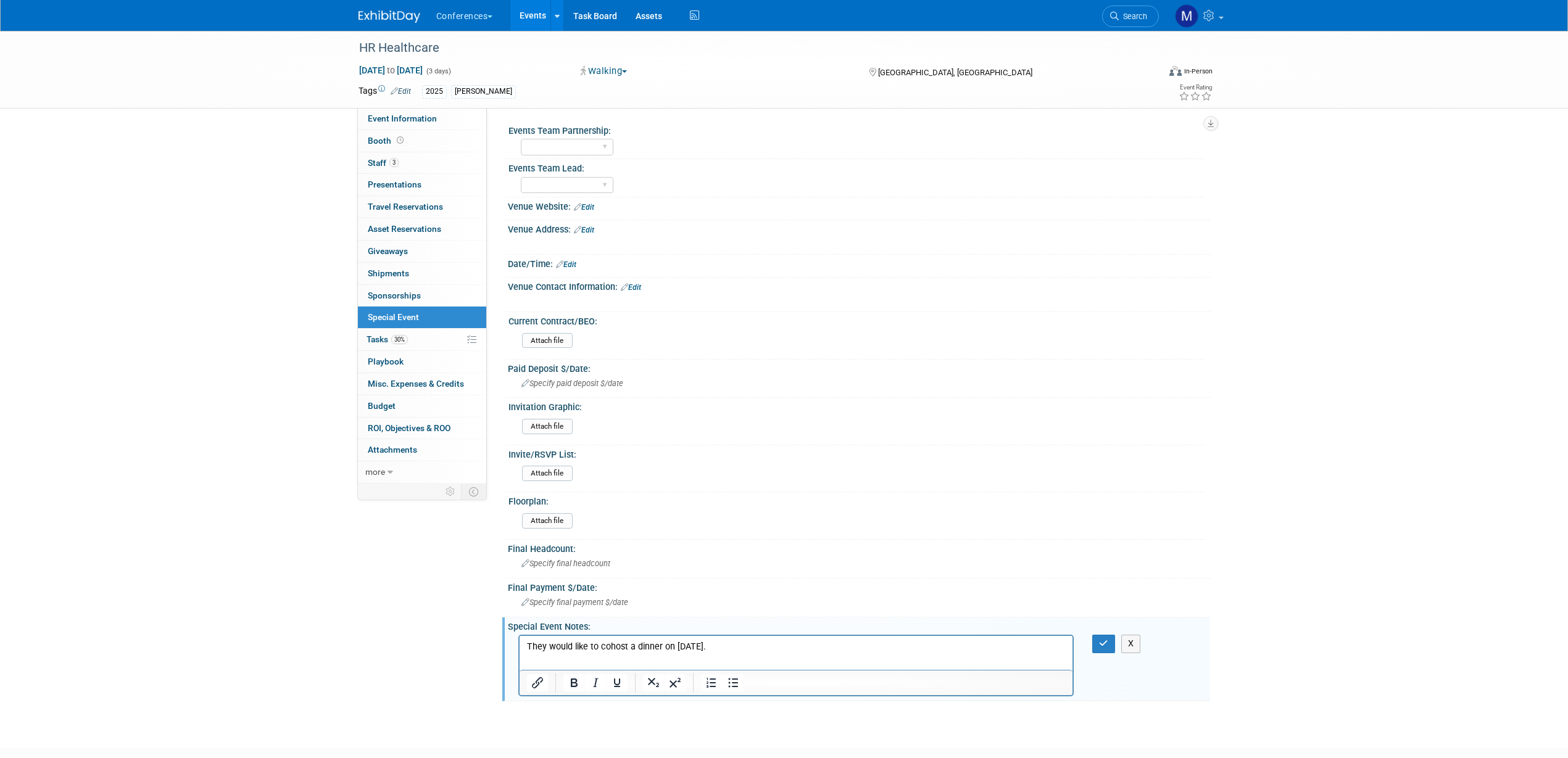
click at [752, 647] on p "They would like to cohost a dinner on [DATE]." at bounding box center [796, 646] width 539 height 12
click at [1094, 647] on button "button" at bounding box center [1104, 643] width 23 height 18
